Goal: Transaction & Acquisition: Book appointment/travel/reservation

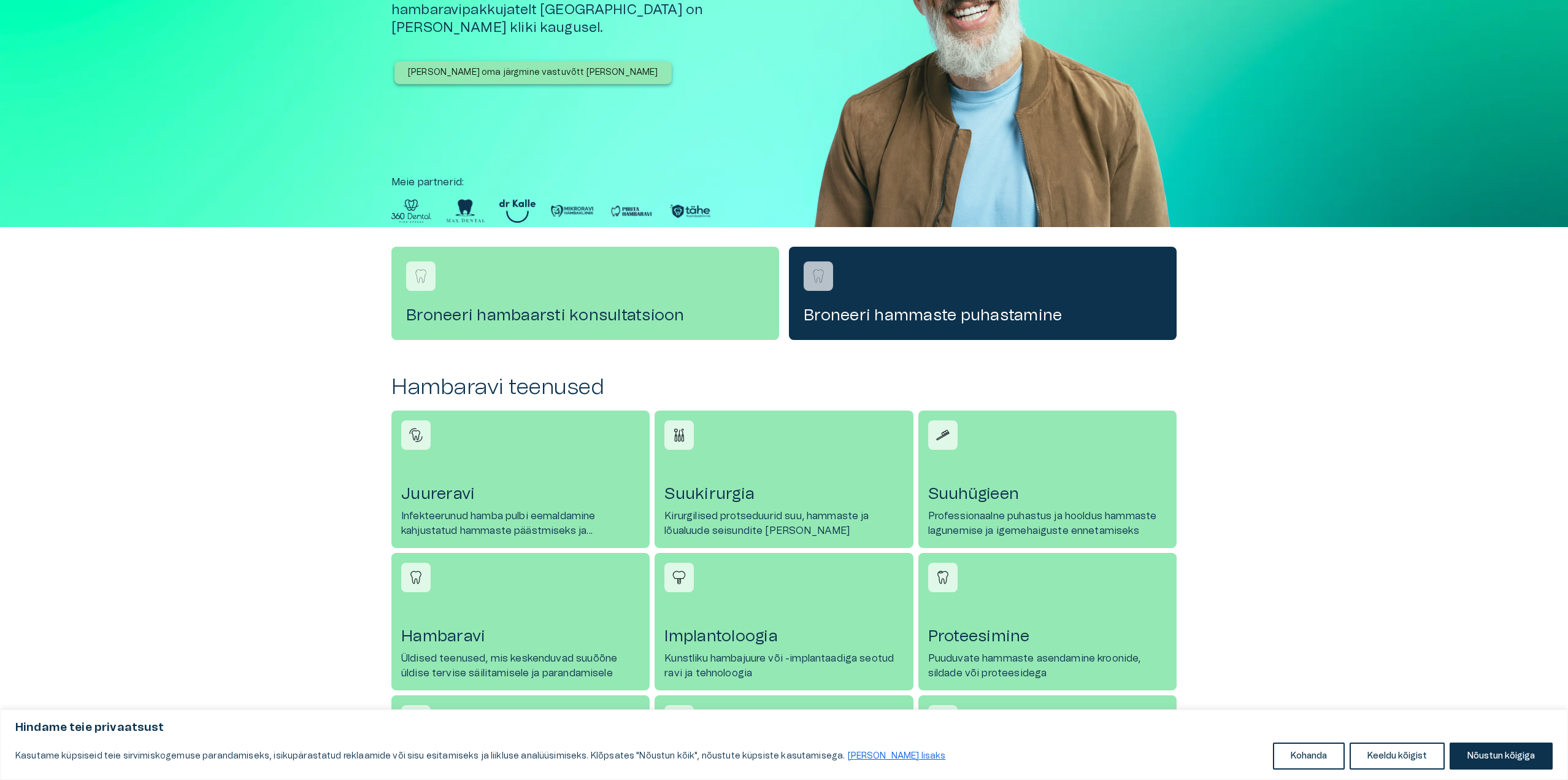
scroll to position [184, 0]
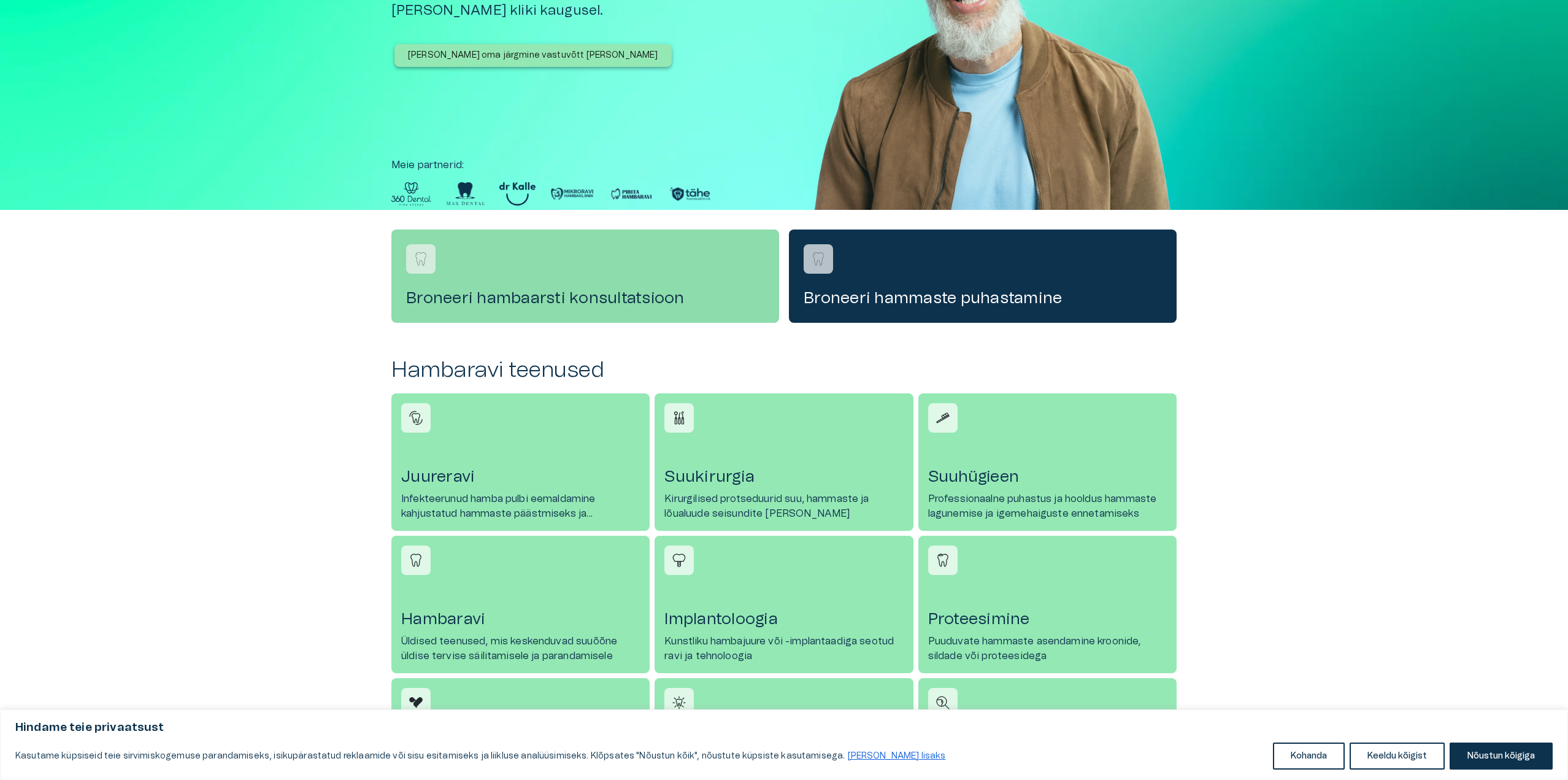
click at [610, 269] on div "Broneeri hambaarsti konsultatsioon" at bounding box center [585, 276] width 388 height 93
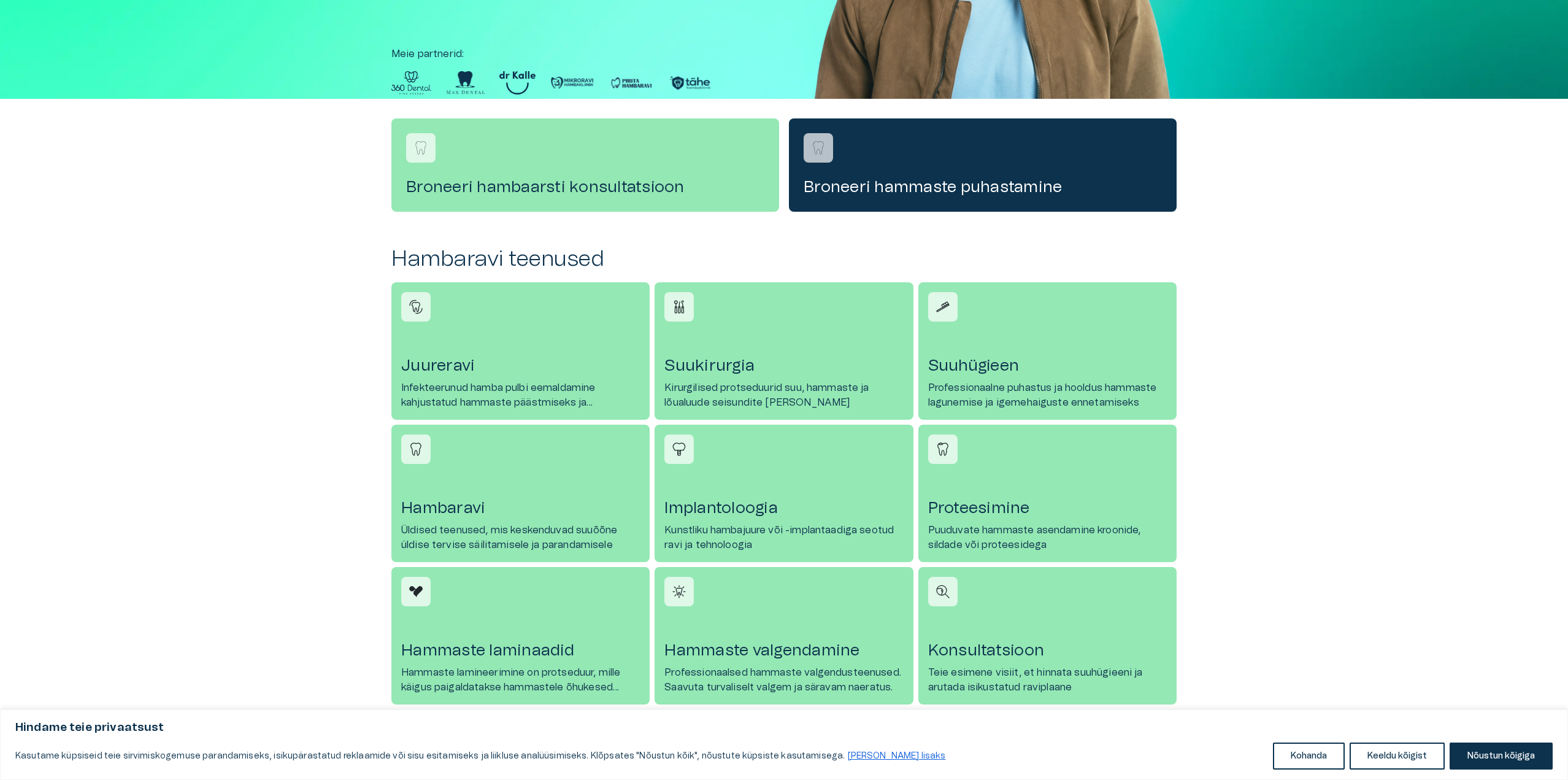
scroll to position [312, 0]
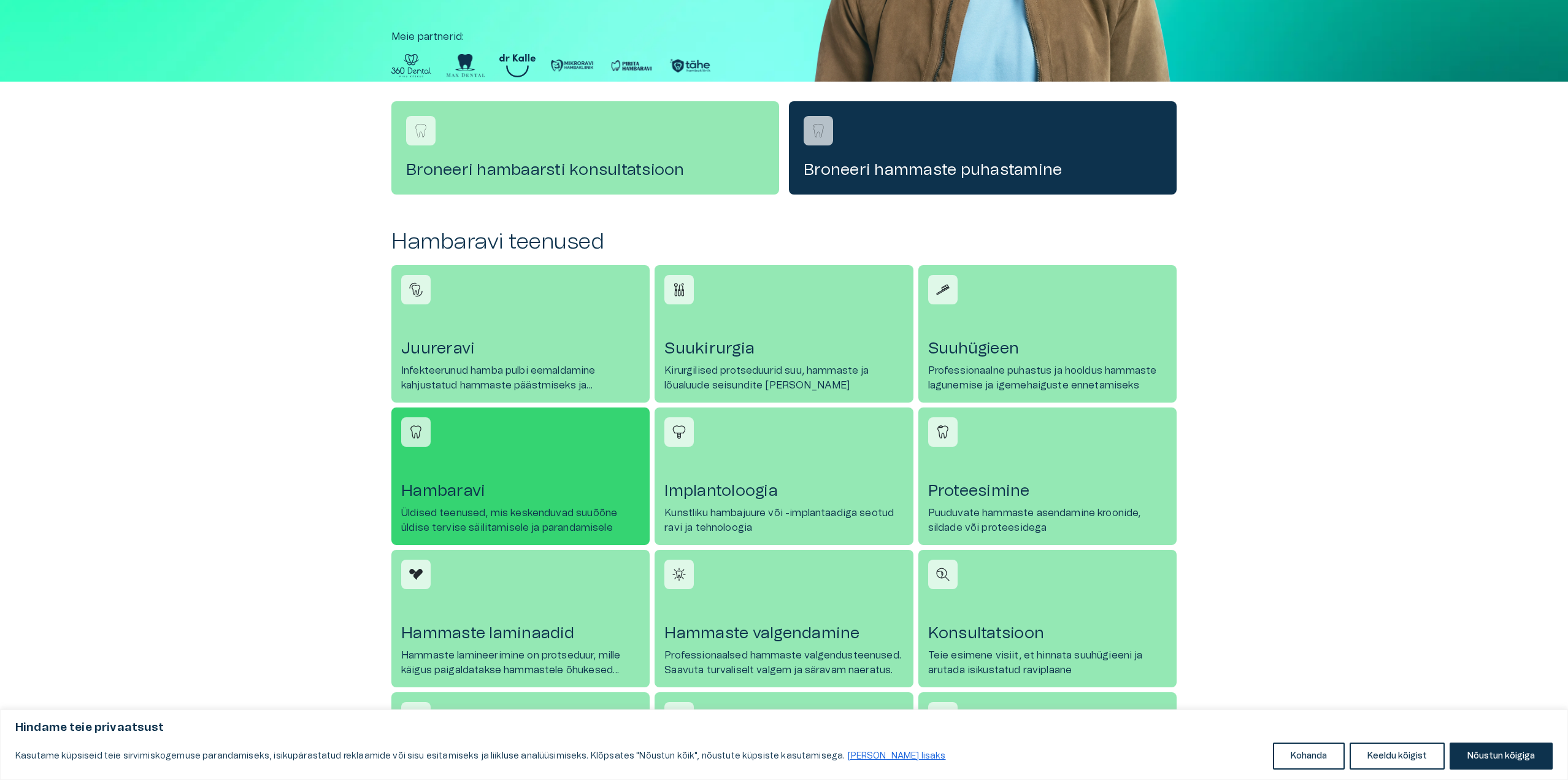
click at [421, 451] on link "[PERSON_NAME] Üldised teenused, mis keskenduvad suuõõne üldise tervise säilitam…" at bounding box center [520, 476] width 259 height 138
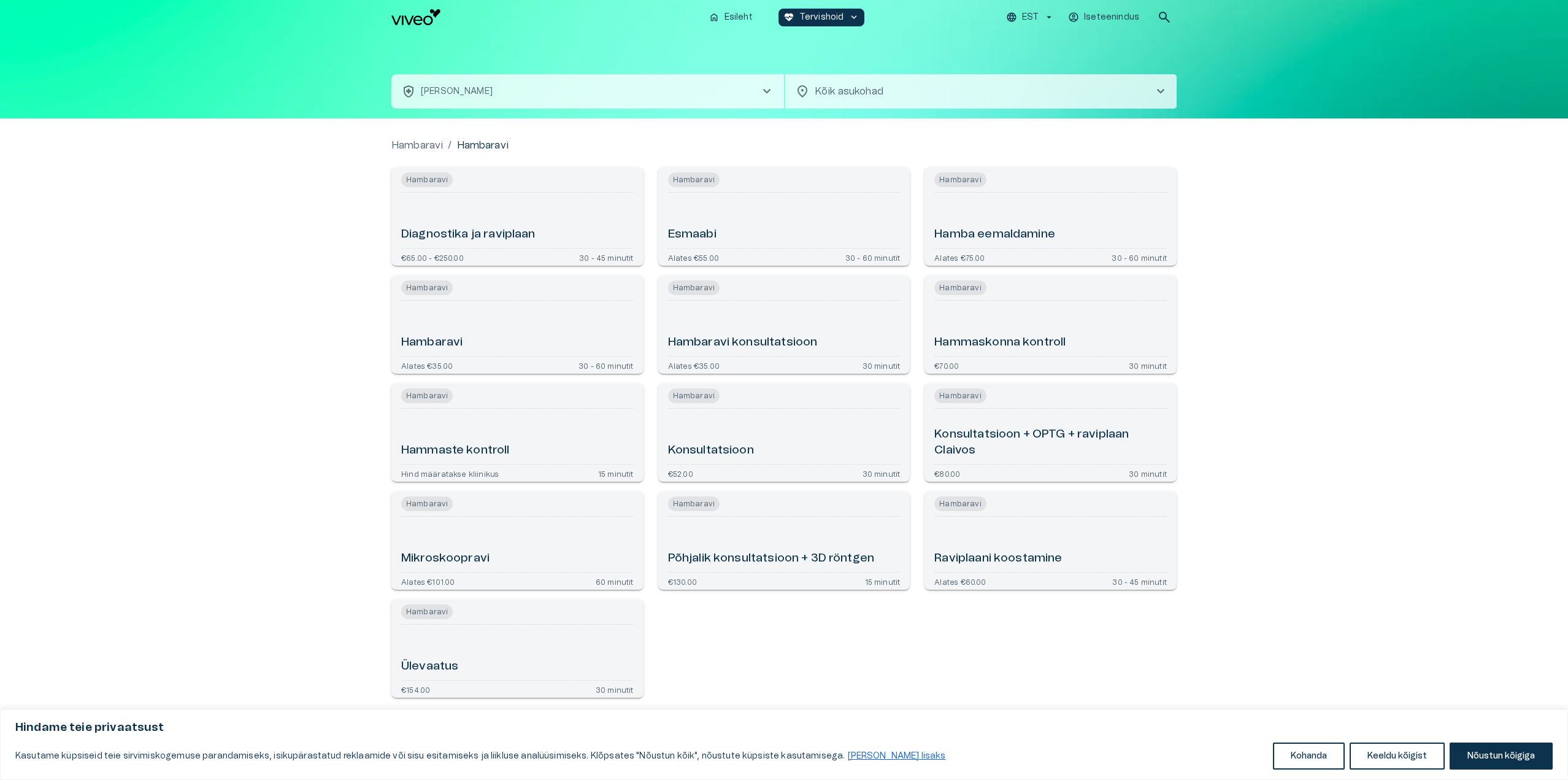
click at [708, 223] on div "Esmaabi" at bounding box center [784, 220] width 233 height 46
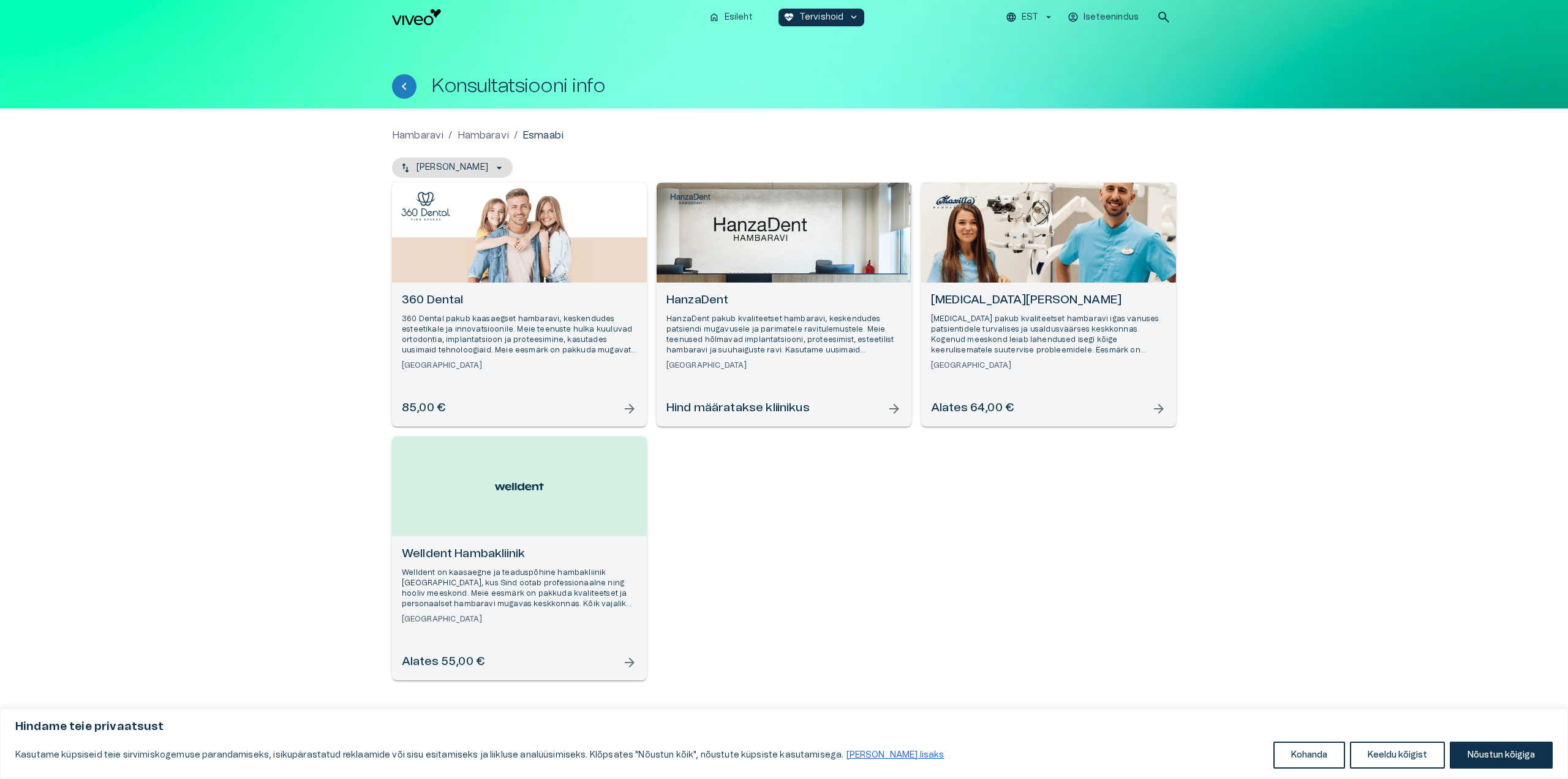
click at [512, 325] on p "360 Dental pakub kaasaegset hambaravi, keskendudes esteetikale ja innovatsiooni…" at bounding box center [519, 335] width 235 height 43
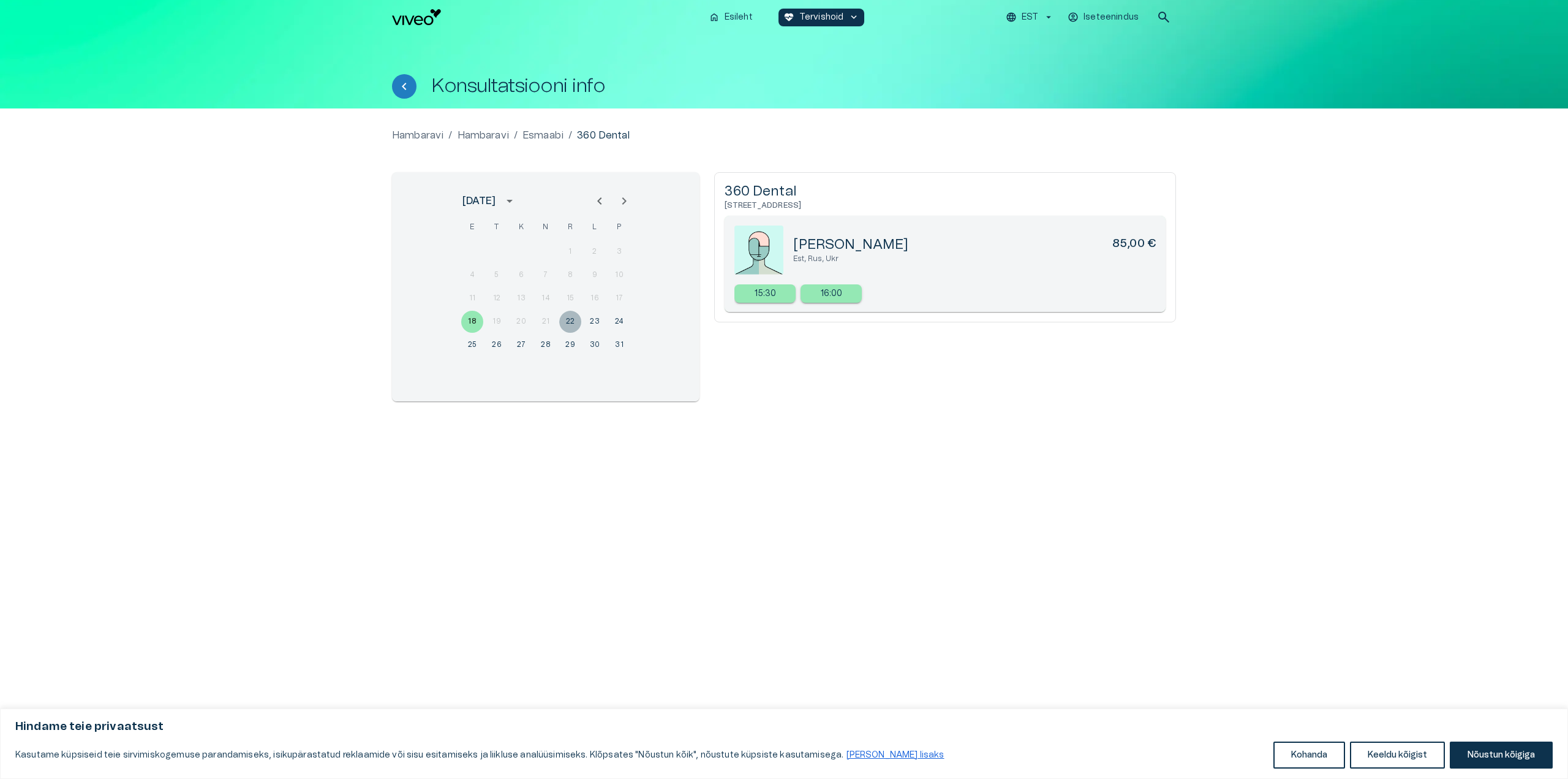
click at [569, 320] on button "22" at bounding box center [571, 322] width 22 height 22
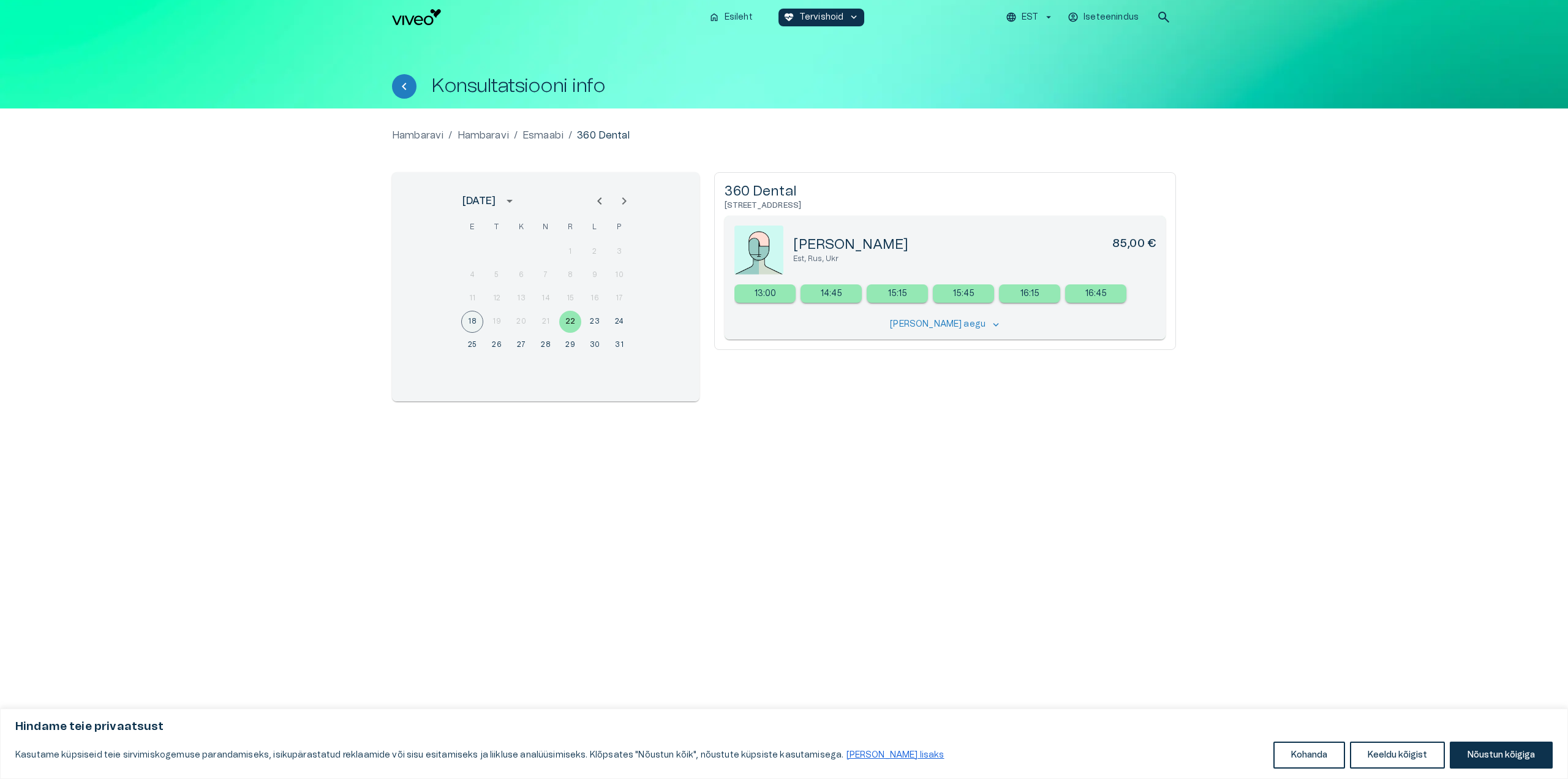
click at [464, 318] on button "18" at bounding box center [473, 322] width 22 height 22
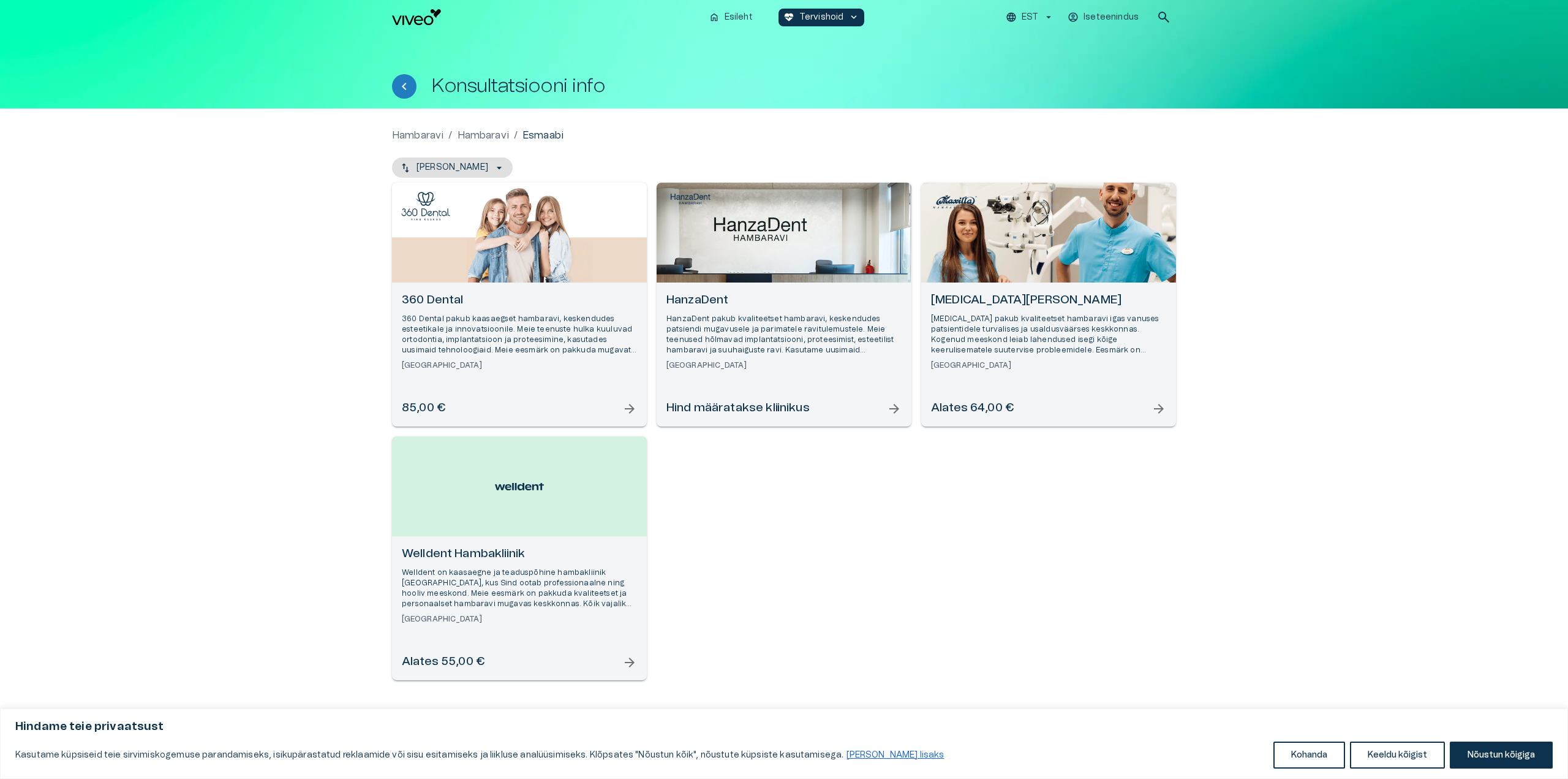
click at [960, 248] on div "Open selected supplier available booking dates" at bounding box center [1049, 232] width 255 height 100
click at [570, 503] on div "Open selected supplier available booking dates" at bounding box center [519, 486] width 255 height 100
click at [477, 484] on div "Open selected supplier available booking dates" at bounding box center [519, 486] width 255 height 100
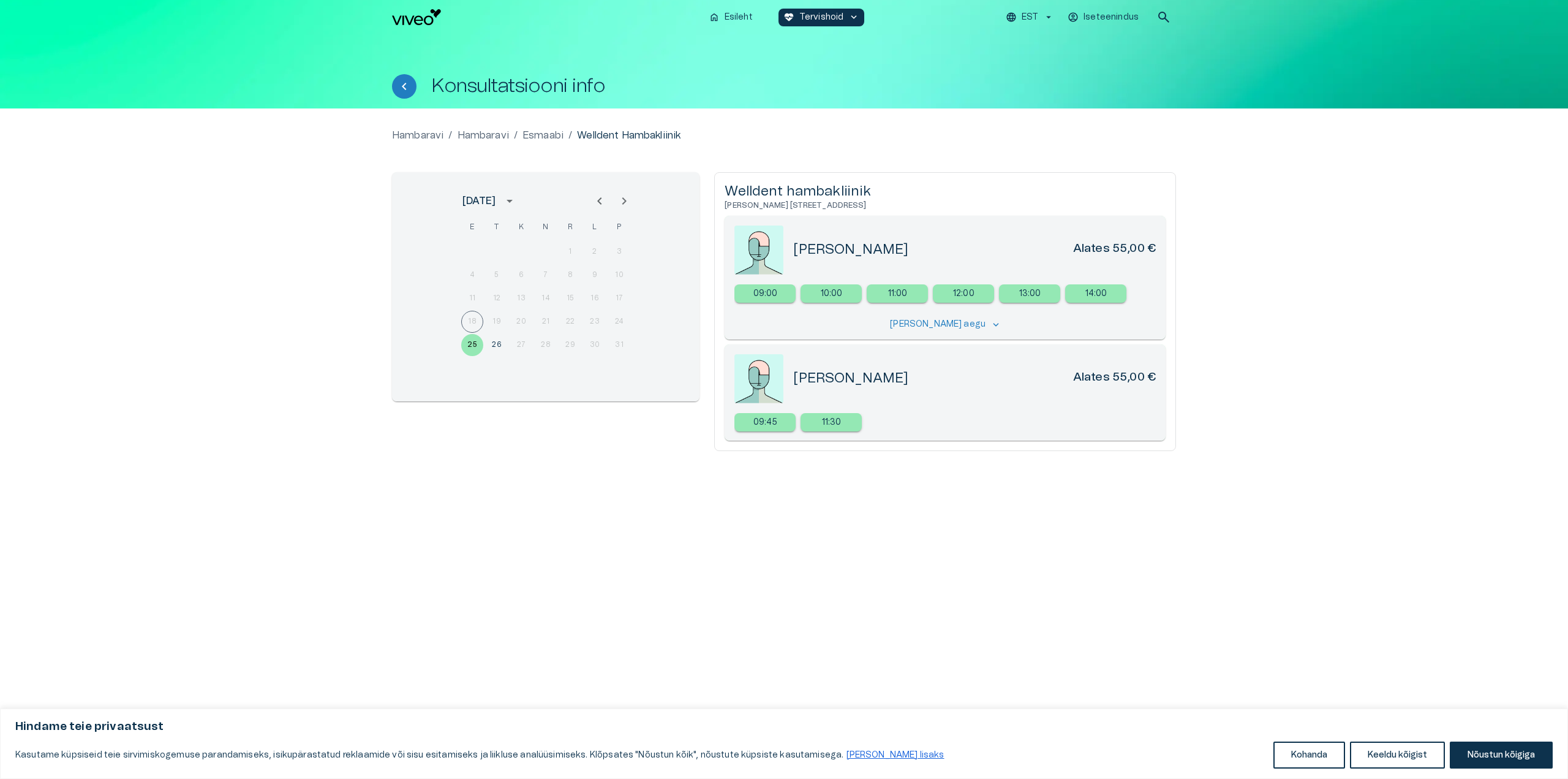
click at [493, 319] on div "18 19 20 21 22 23 24" at bounding box center [546, 322] width 196 height 22
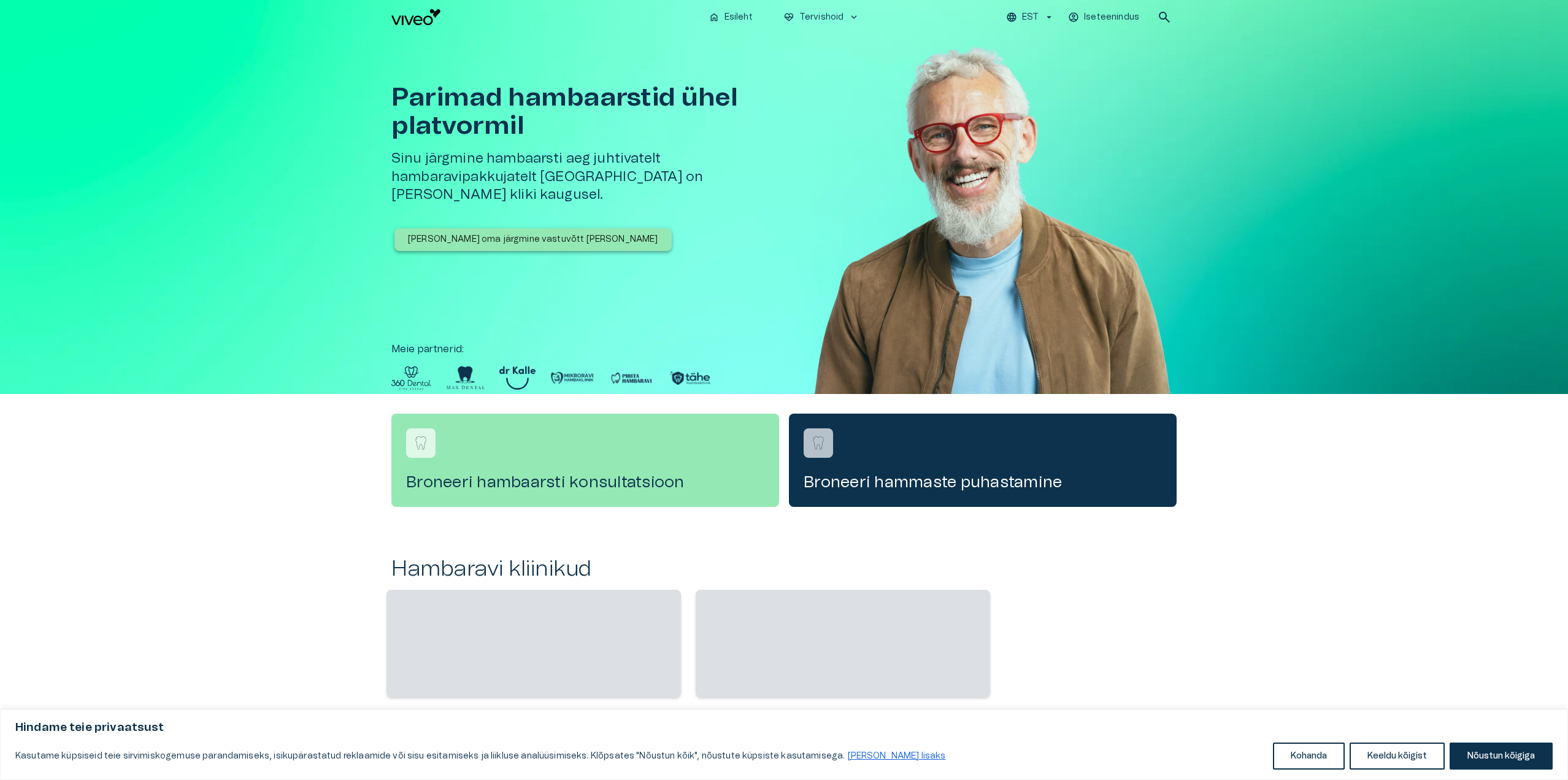
scroll to position [312, 0]
